Goal: Task Accomplishment & Management: Use online tool/utility

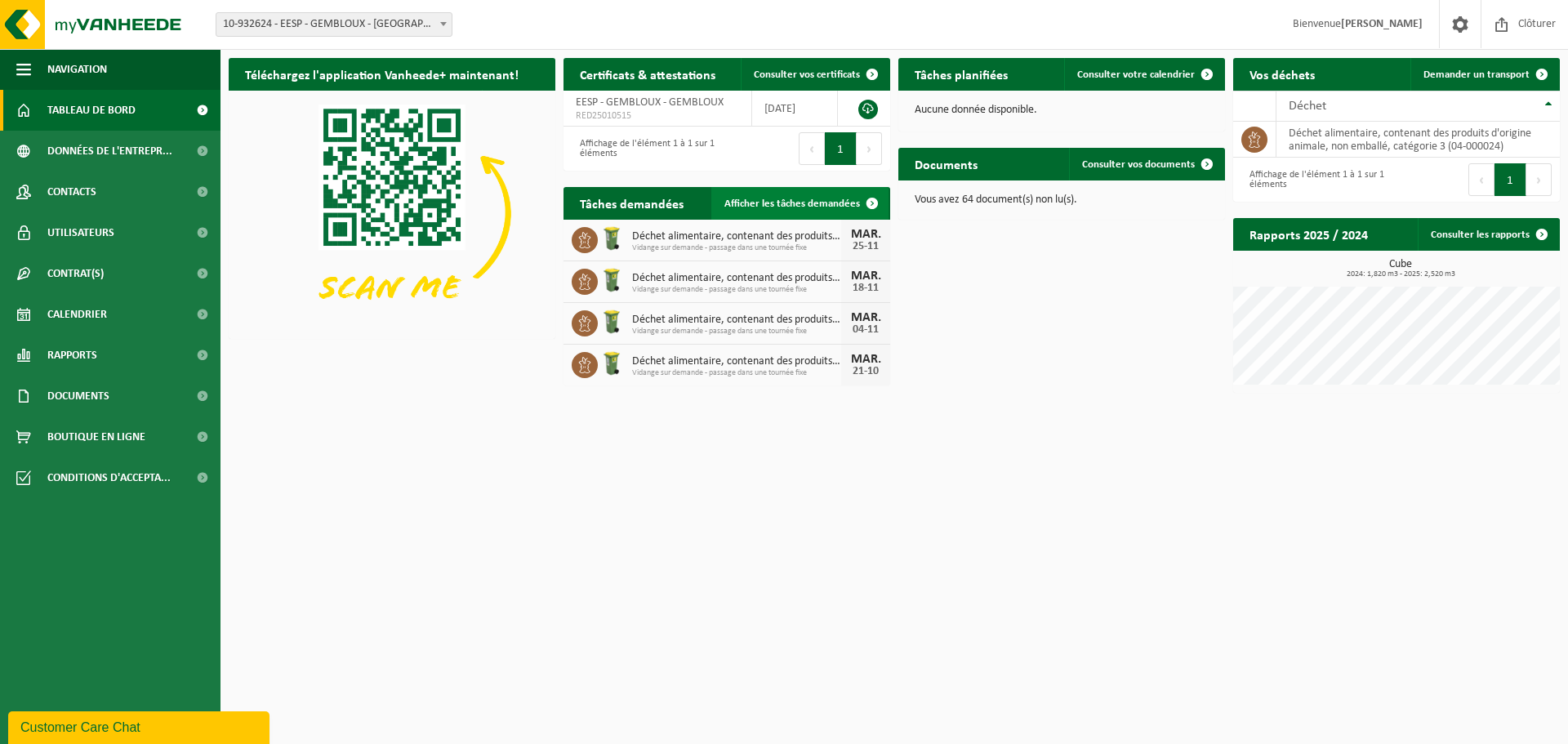
click at [750, 204] on span "Afficher les tâches demandées" at bounding box center [792, 204] width 136 height 11
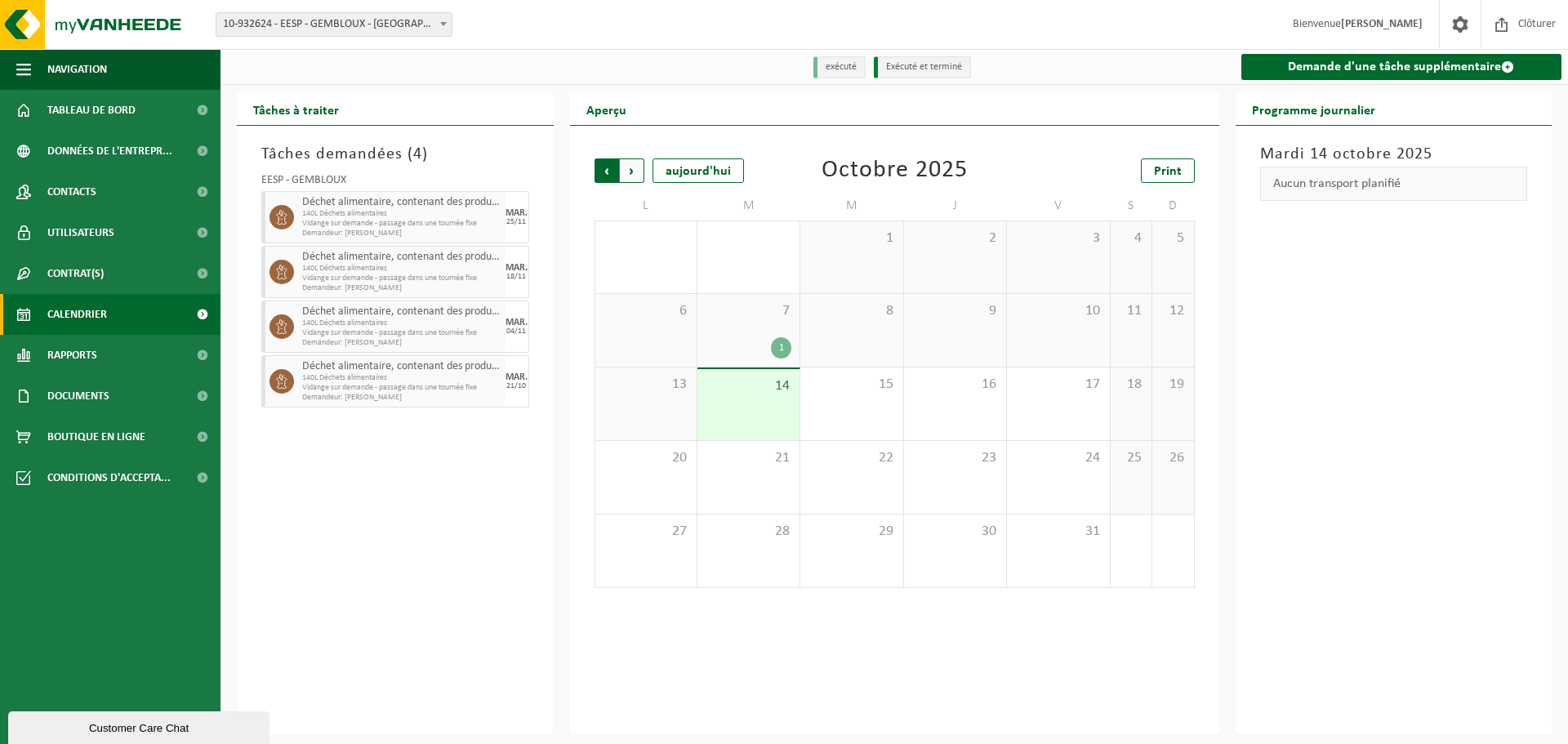
click at [638, 172] on span "Suivant" at bounding box center [632, 171] width 25 height 25
click at [611, 163] on span "Précédent" at bounding box center [607, 171] width 25 height 25
click at [632, 169] on span "Suivant" at bounding box center [632, 171] width 25 height 25
click at [611, 172] on span "Précédent" at bounding box center [607, 171] width 25 height 25
click at [100, 119] on span "Tableau de bord" at bounding box center [91, 110] width 88 height 41
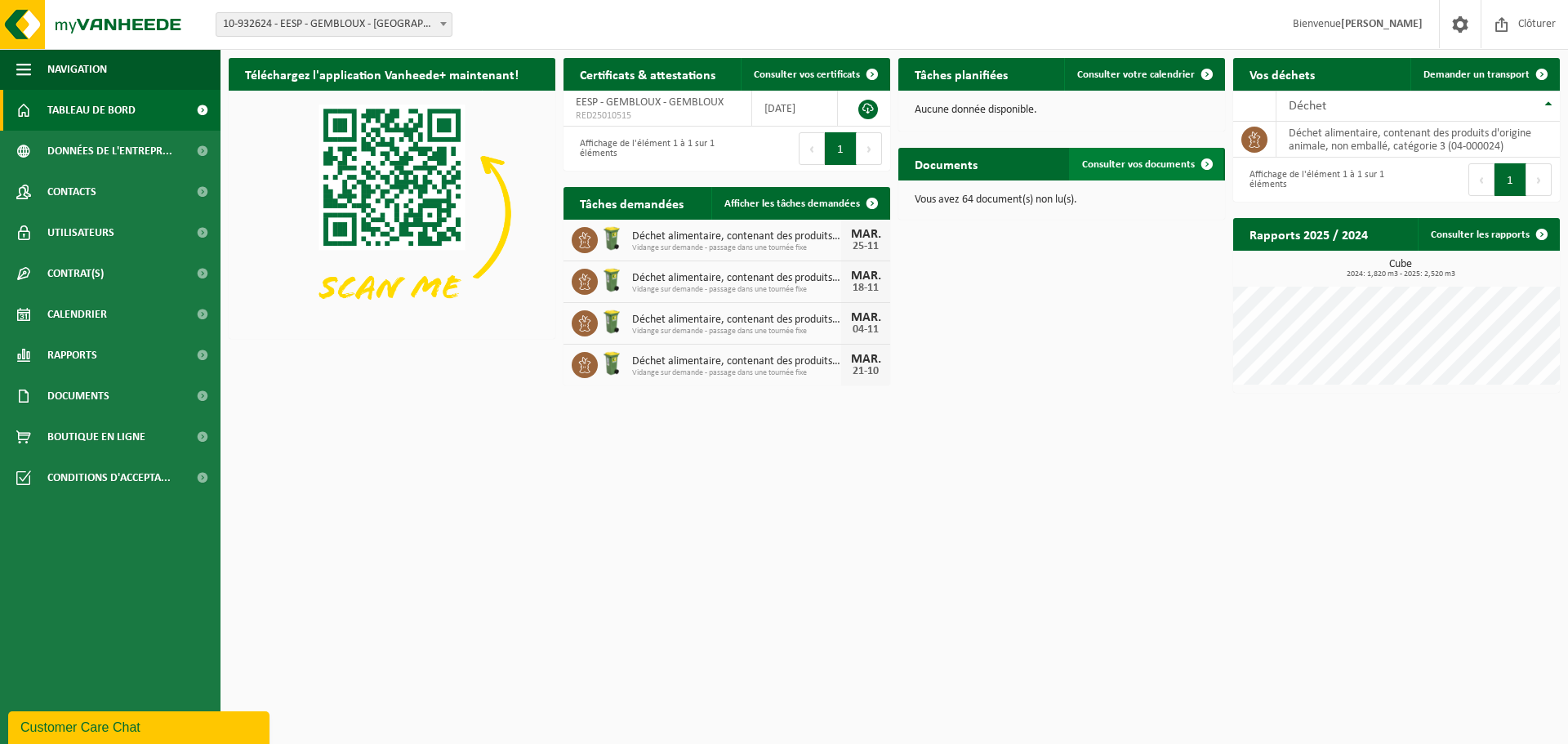
click at [1139, 168] on span "Consulter vos documents" at bounding box center [1138, 164] width 113 height 11
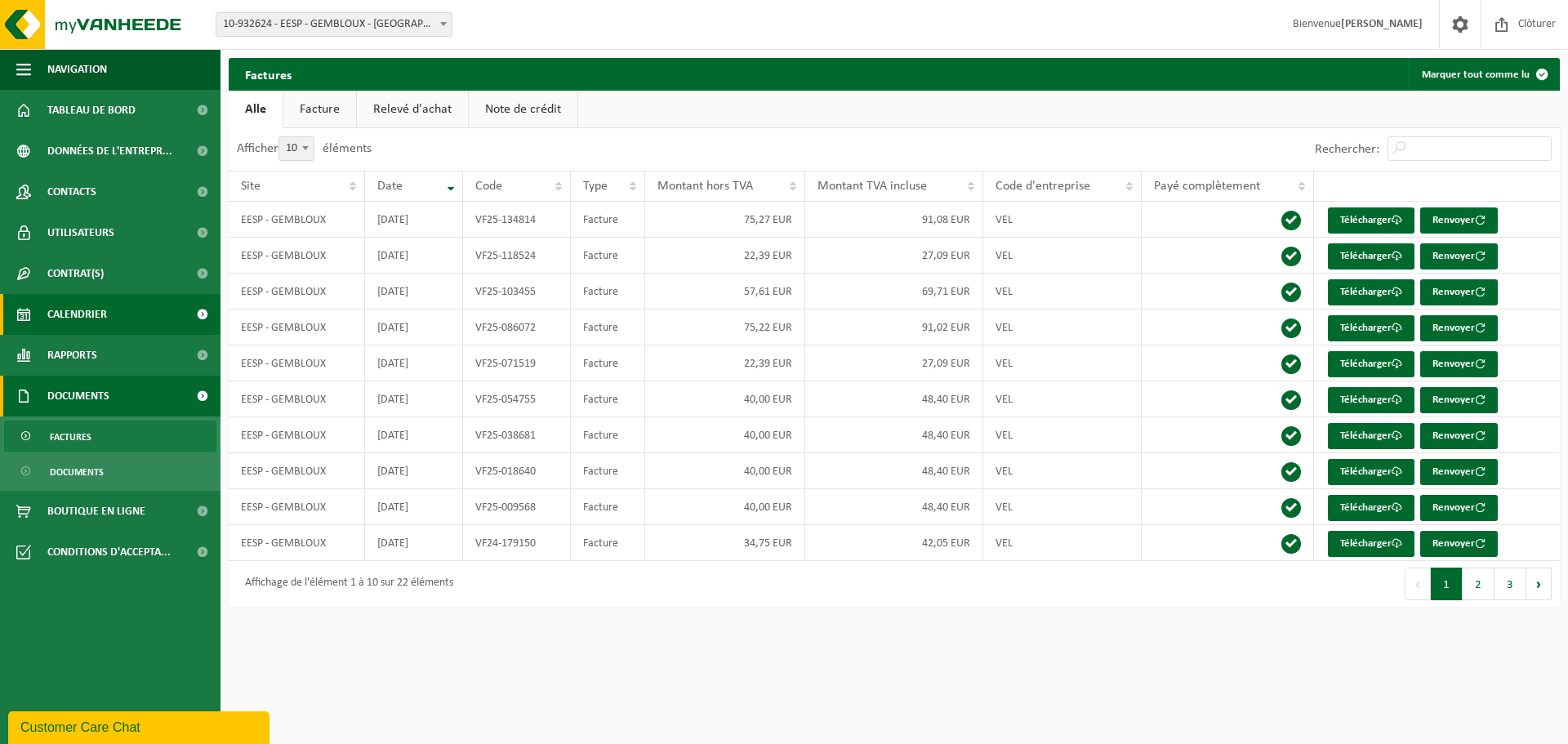
click at [102, 310] on span "Calendrier" at bounding box center [77, 315] width 60 height 41
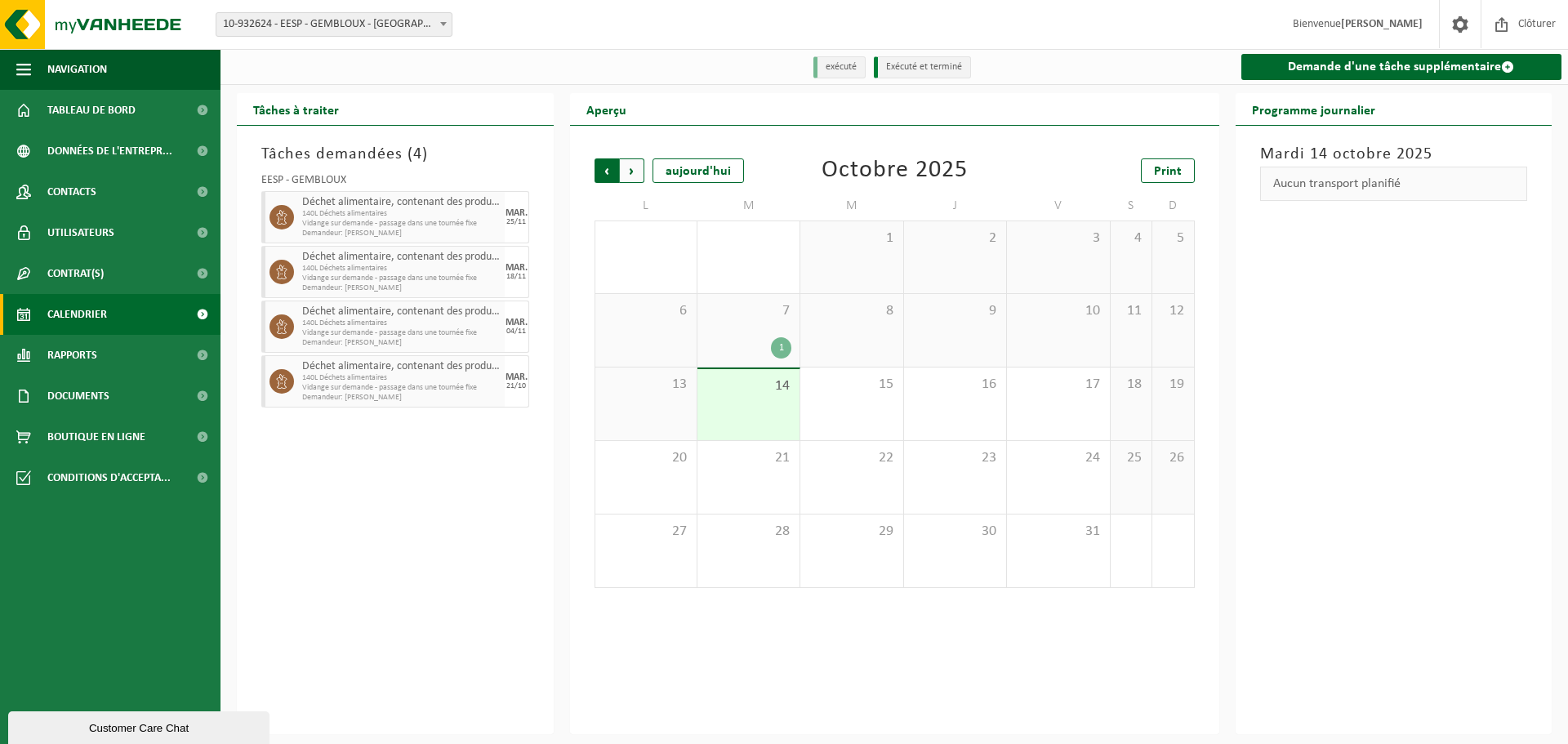
click at [636, 176] on span "Suivant" at bounding box center [632, 171] width 25 height 25
click at [733, 320] on span "4" at bounding box center [748, 311] width 85 height 18
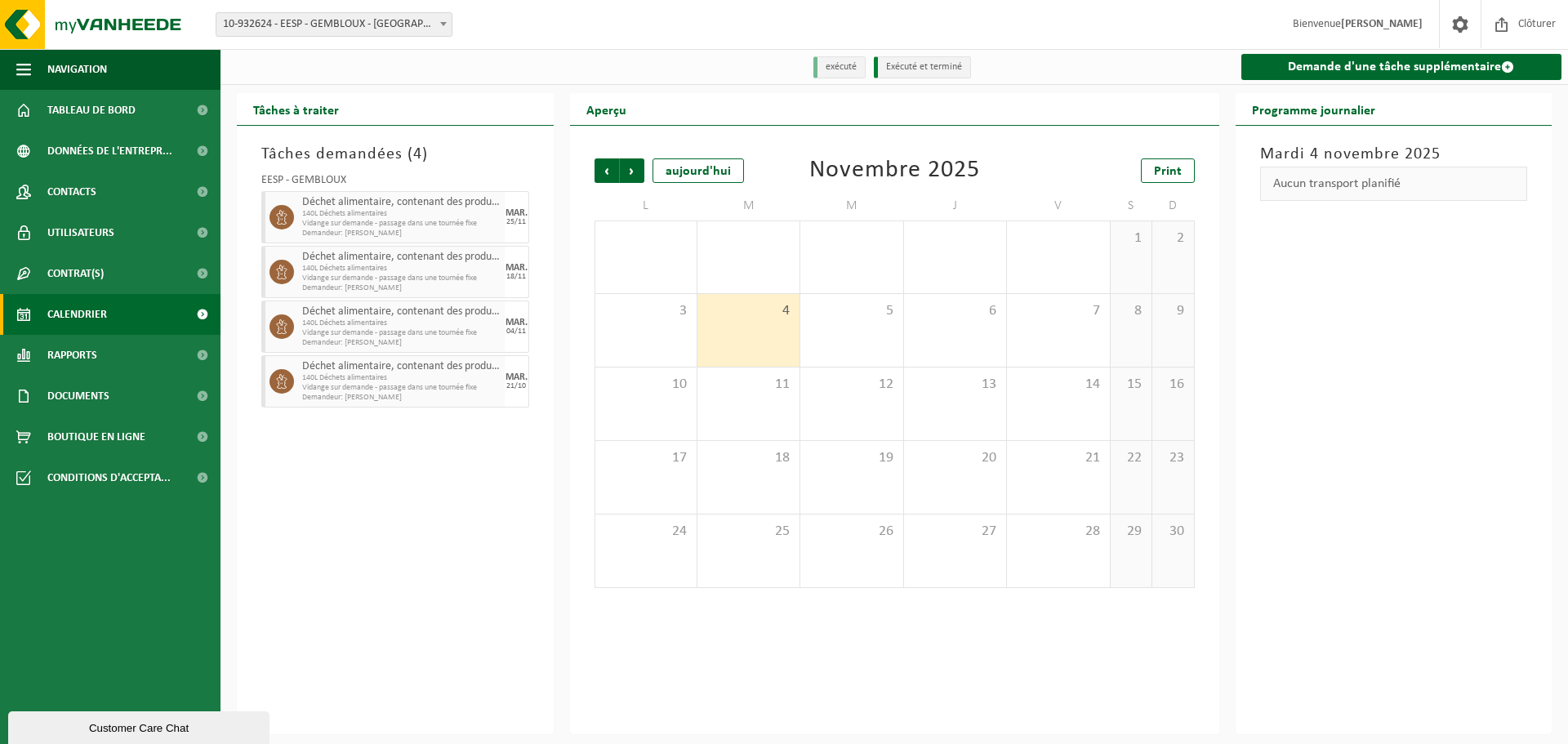
click at [733, 320] on span "4" at bounding box center [748, 311] width 85 height 18
click at [1462, 62] on link "Demande d'une tâche supplémentaire" at bounding box center [1401, 67] width 321 height 26
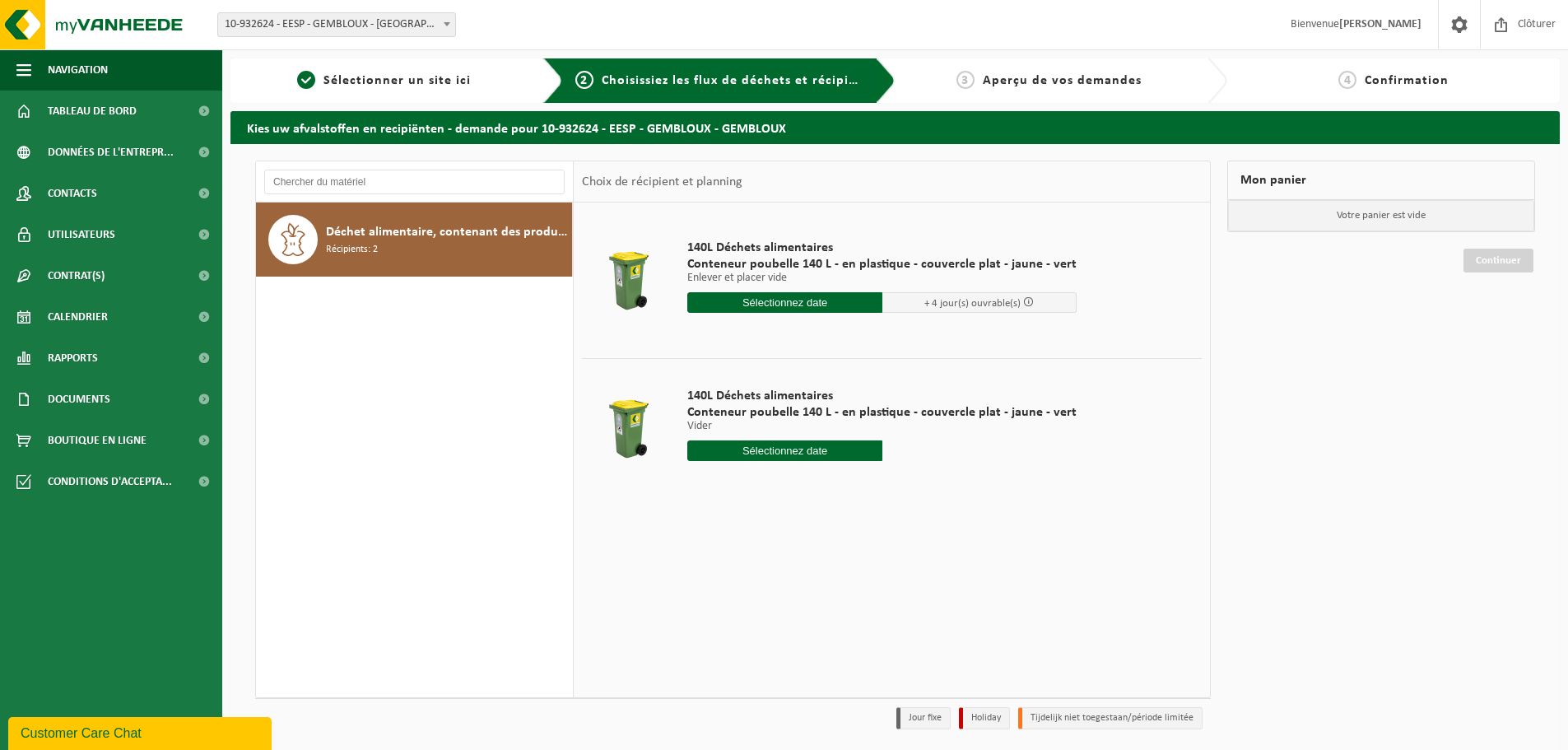
click at [822, 454] on input "text" at bounding box center [785, 450] width 195 height 21
click at [874, 493] on icon at bounding box center [874, 489] width 4 height 8
click at [733, 573] on div "4" at bounding box center [731, 570] width 29 height 26
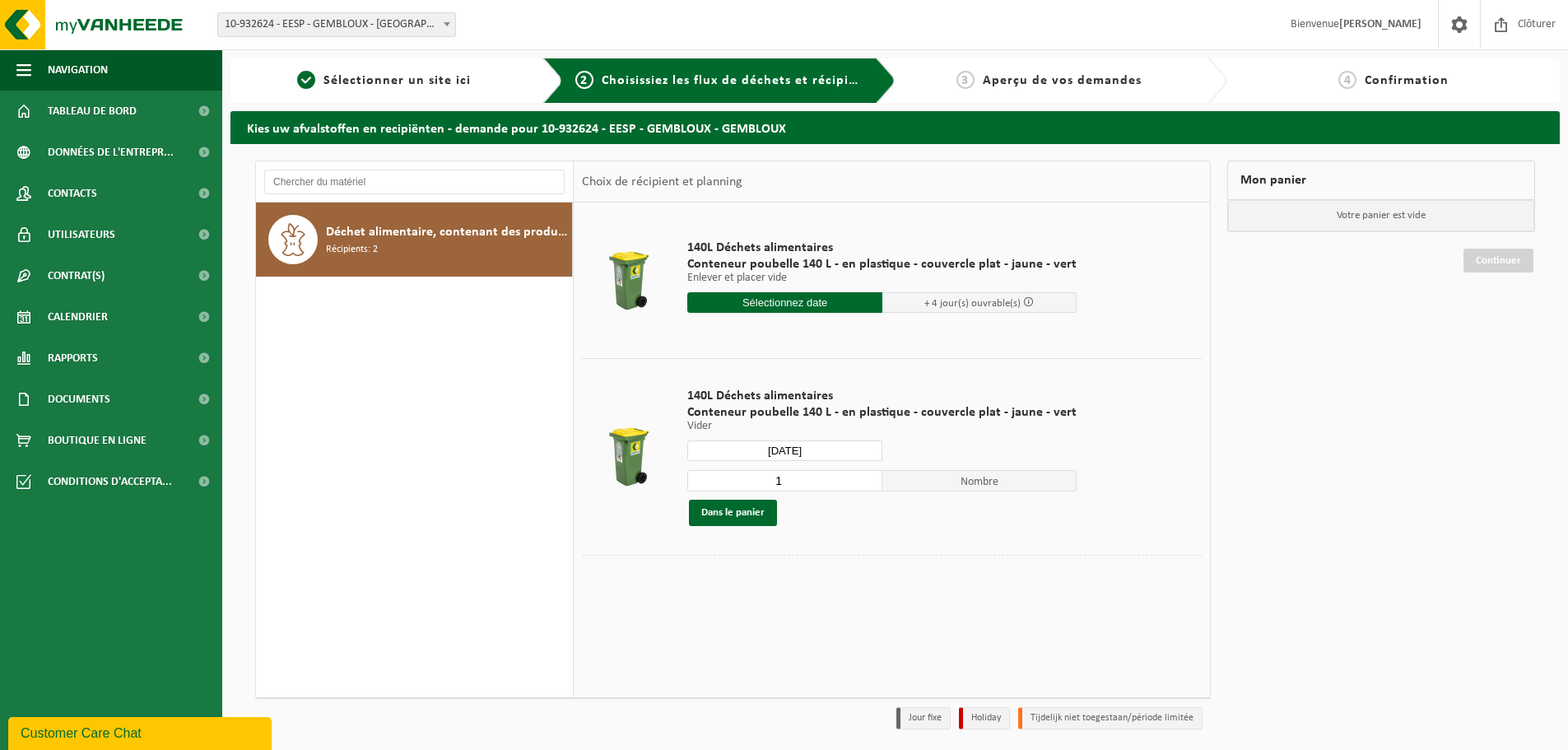
type input "à partir de 2025-11-04"
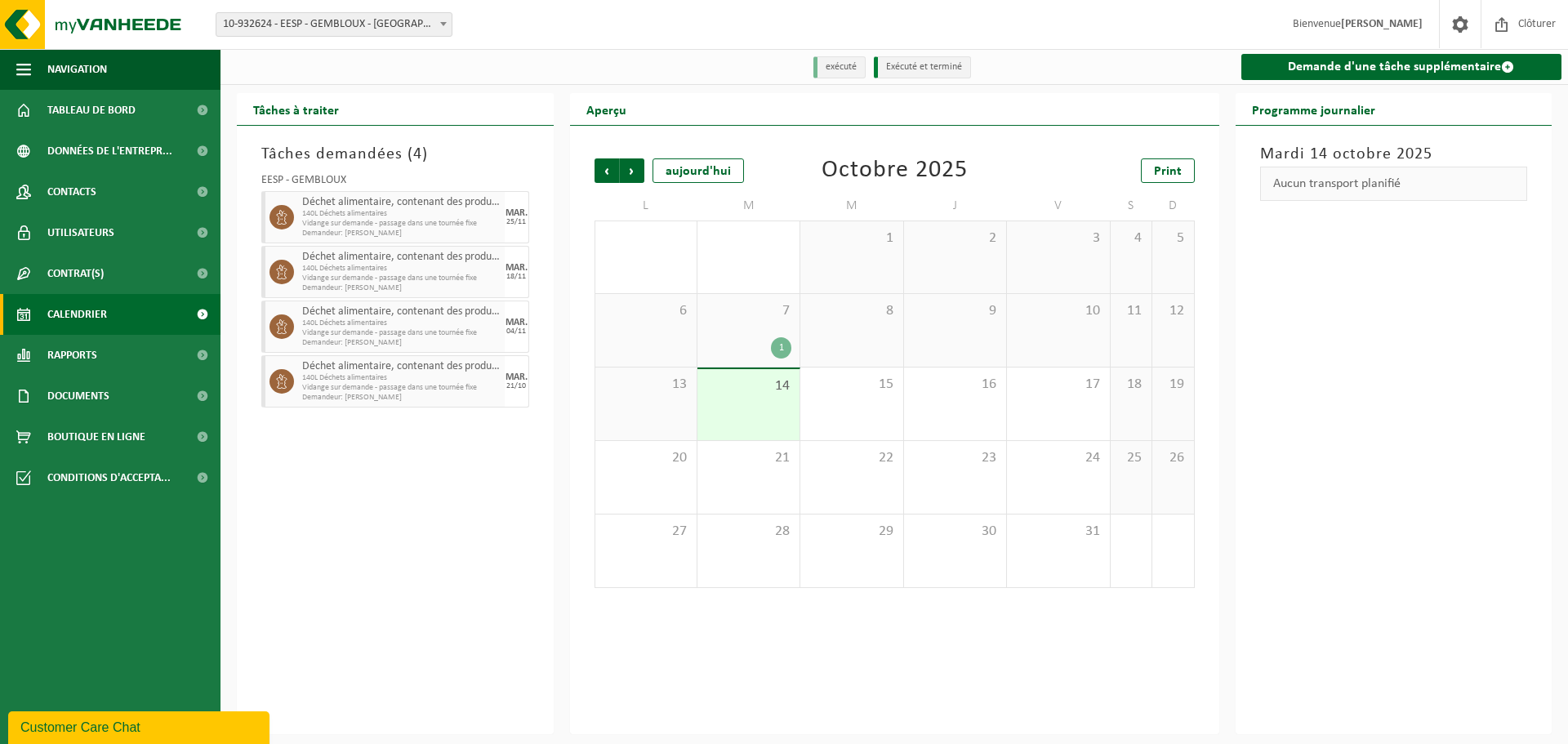
click at [444, 218] on span "140L Déchets alimentaires" at bounding box center [402, 214] width 199 height 10
click at [453, 218] on span "140L Déchets alimentaires" at bounding box center [402, 214] width 199 height 10
click at [843, 67] on li "exécuté" at bounding box center [839, 67] width 53 height 22
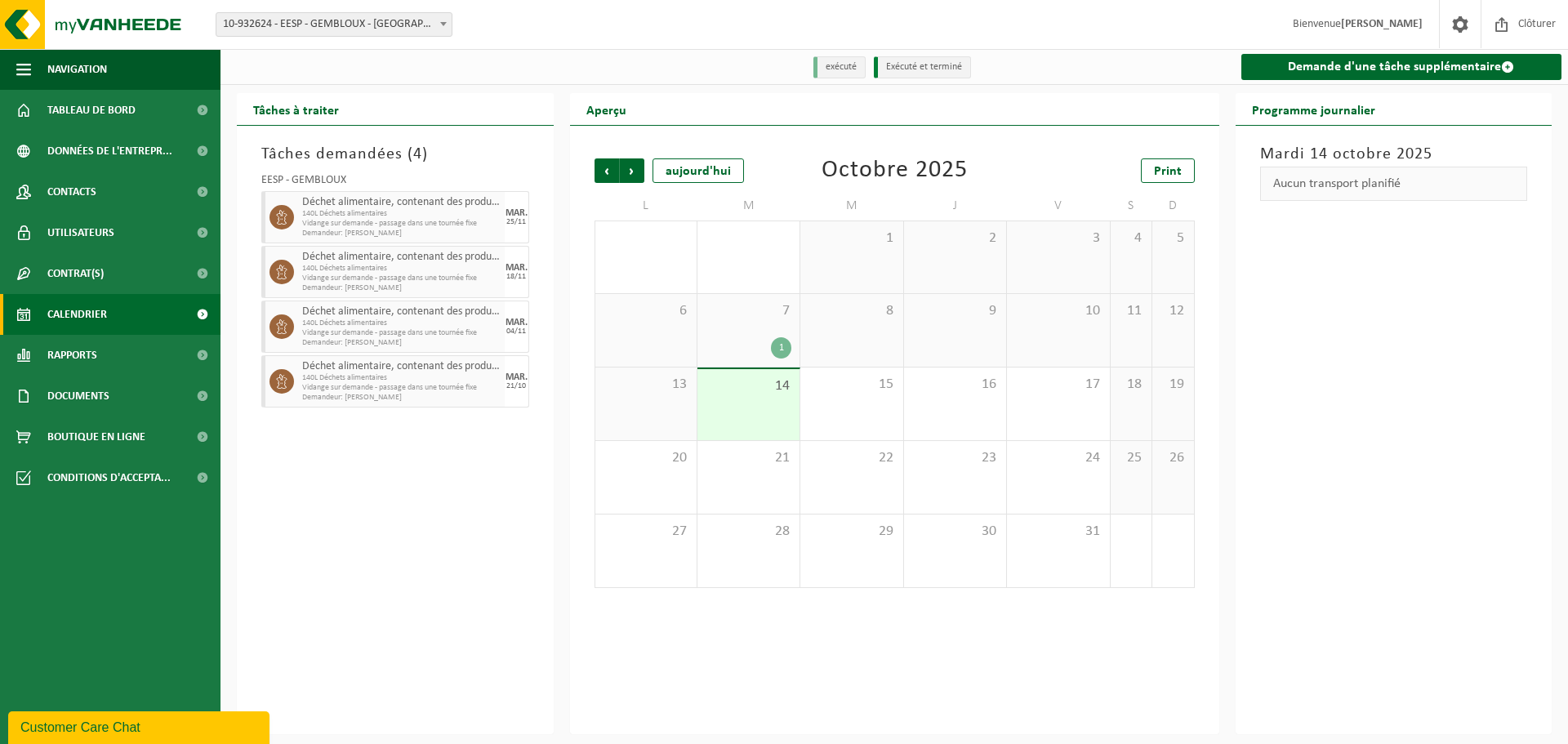
click at [904, 63] on li "Exécuté et terminé" at bounding box center [922, 67] width 97 height 22
click at [640, 168] on span "Suivant" at bounding box center [632, 171] width 25 height 25
click at [759, 328] on div "4" at bounding box center [748, 330] width 102 height 72
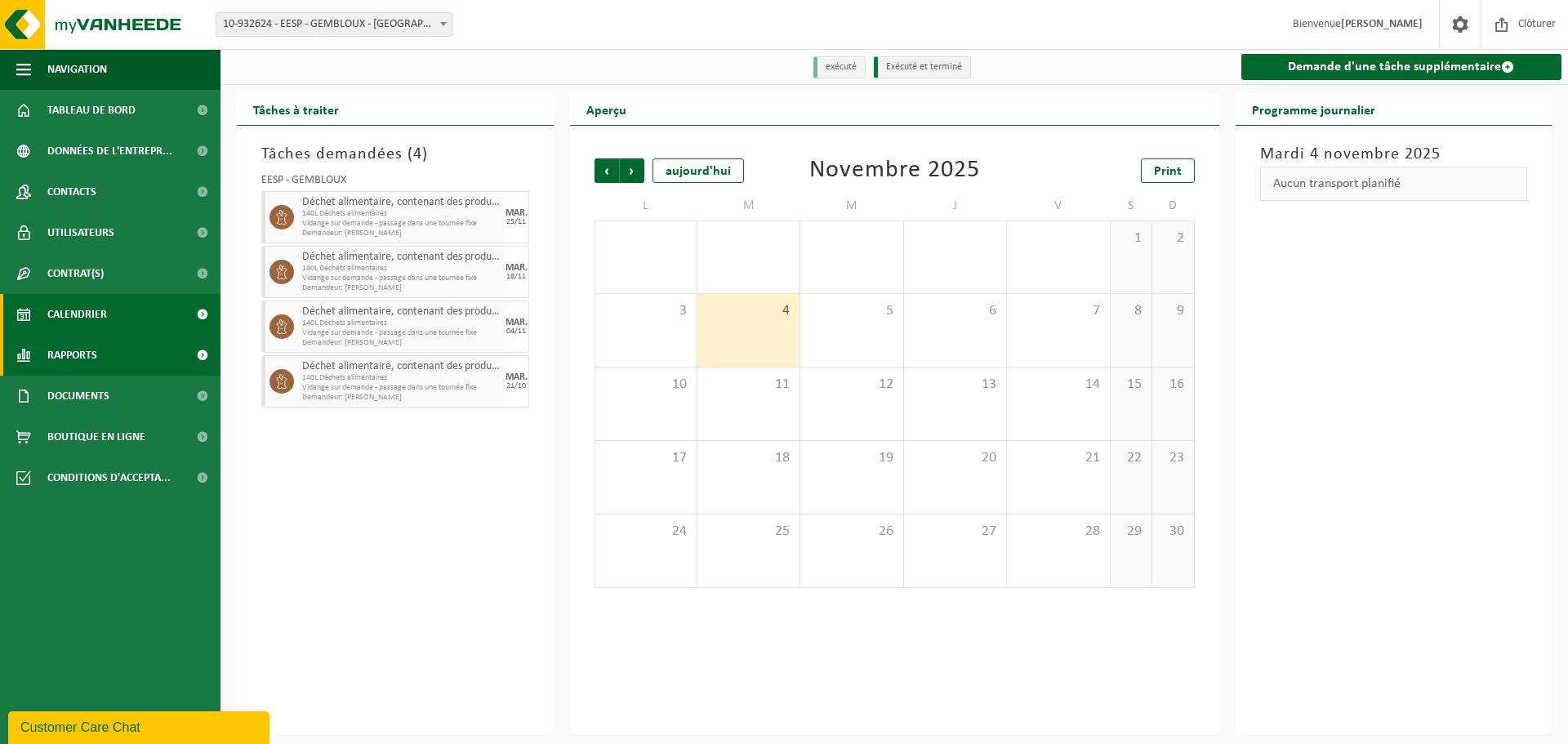
click at [86, 359] on span "Rapports" at bounding box center [72, 356] width 50 height 41
